Goal: Navigation & Orientation: Find specific page/section

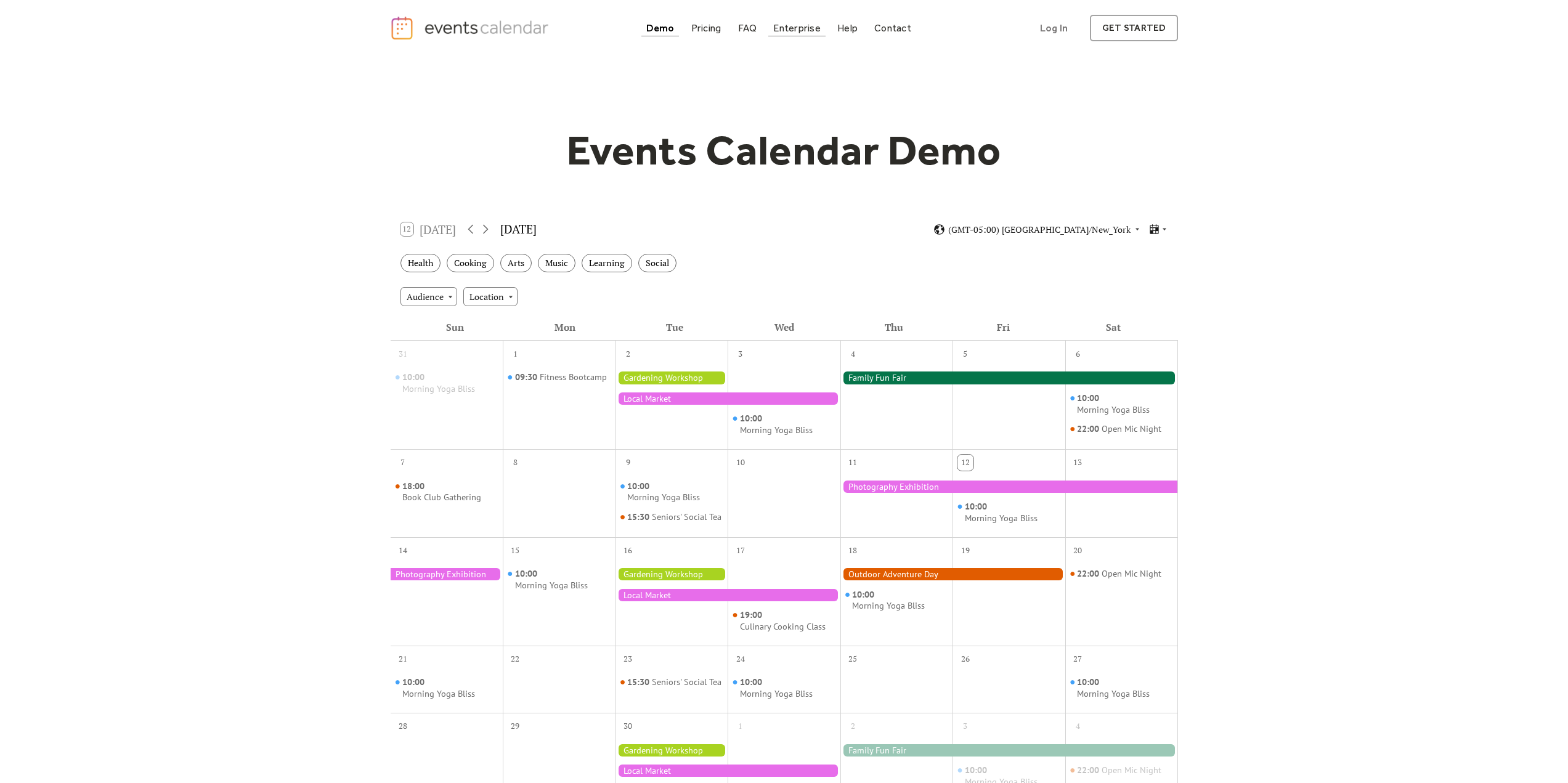
click at [786, 25] on div "Enterprise" at bounding box center [797, 28] width 47 height 7
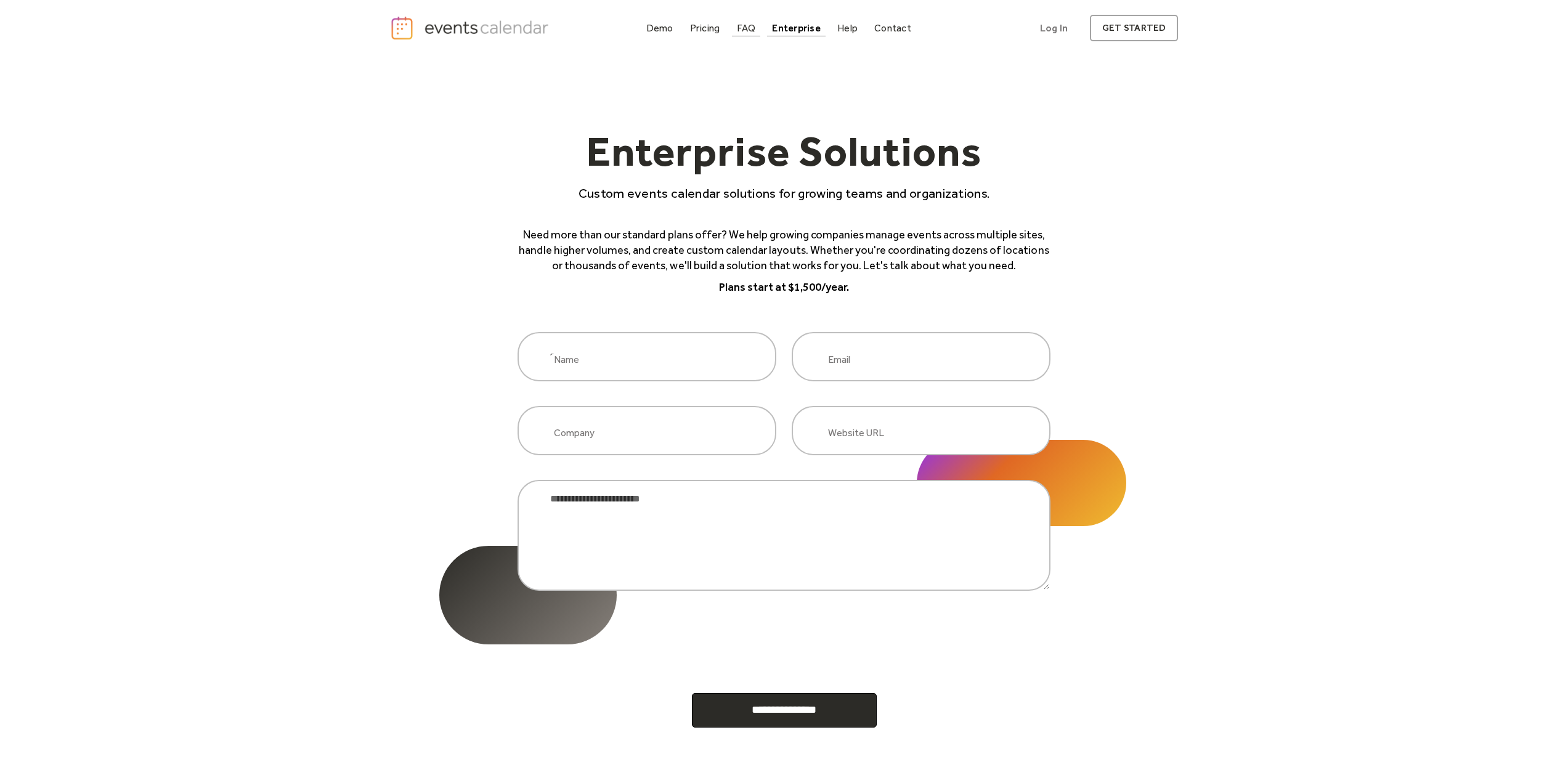
click at [737, 25] on div "FAQ" at bounding box center [746, 28] width 19 height 7
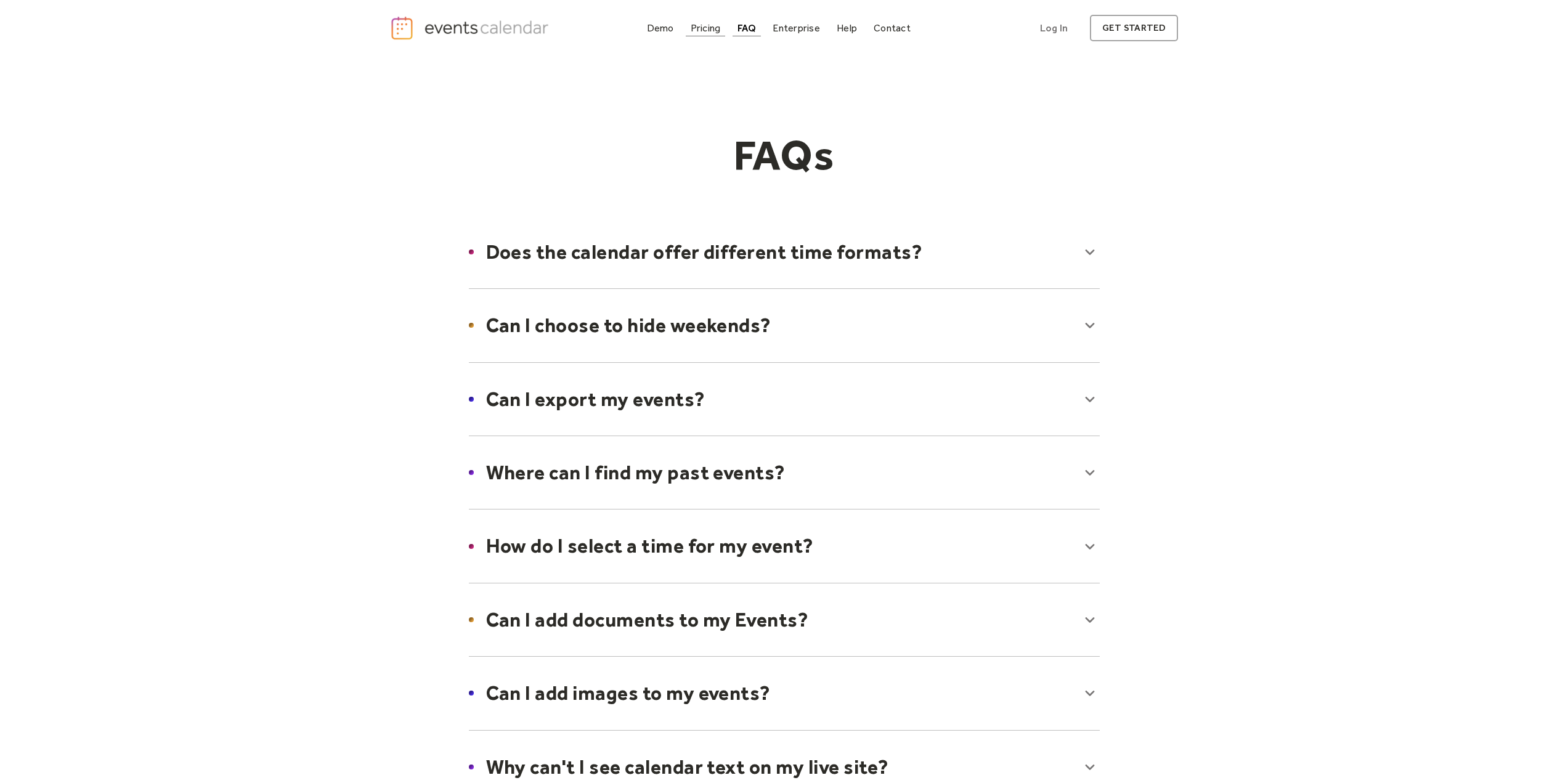
click at [709, 27] on div "Pricing" at bounding box center [706, 28] width 30 height 7
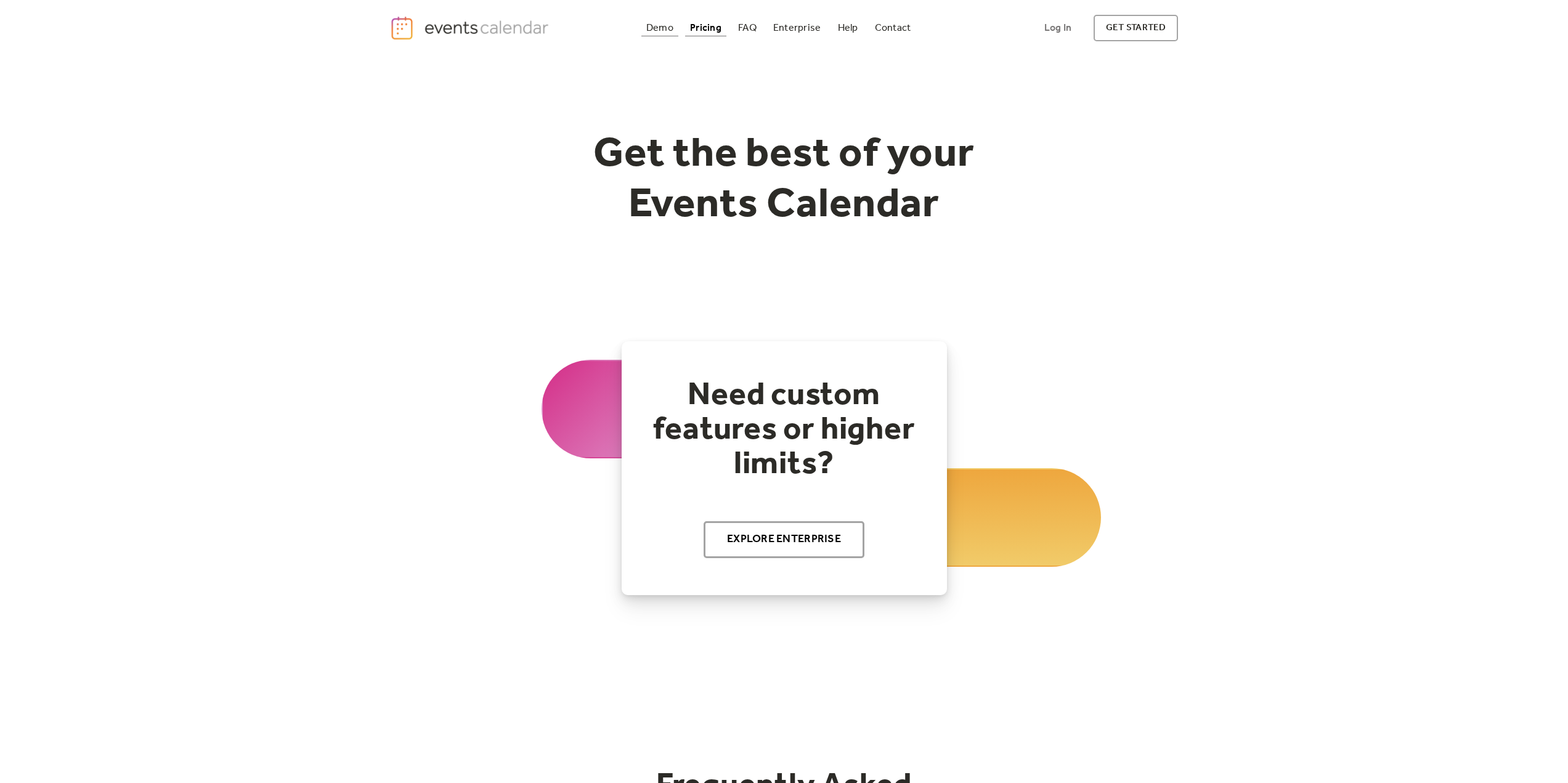
click at [664, 29] on div "Demo" at bounding box center [659, 28] width 27 height 7
